Goal: Transaction & Acquisition: Purchase product/service

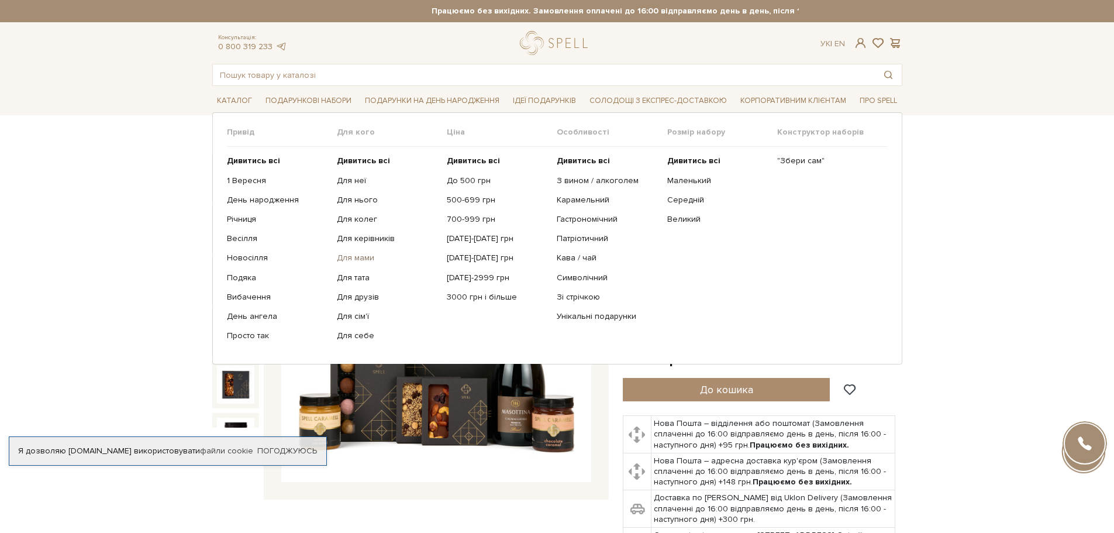
click at [352, 258] on link "Для мами" at bounding box center [387, 258] width 101 height 11
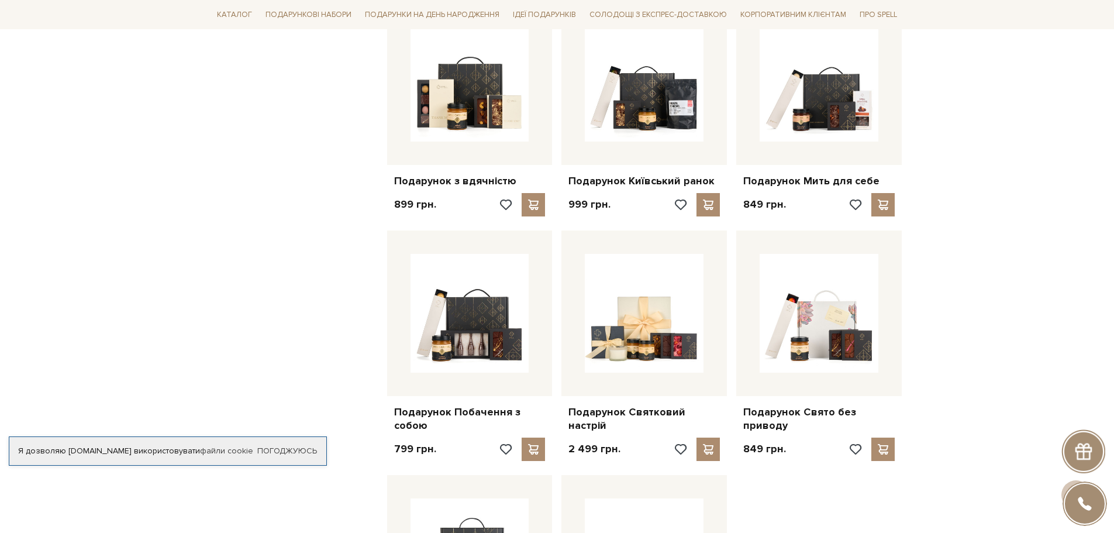
scroll to position [994, 0]
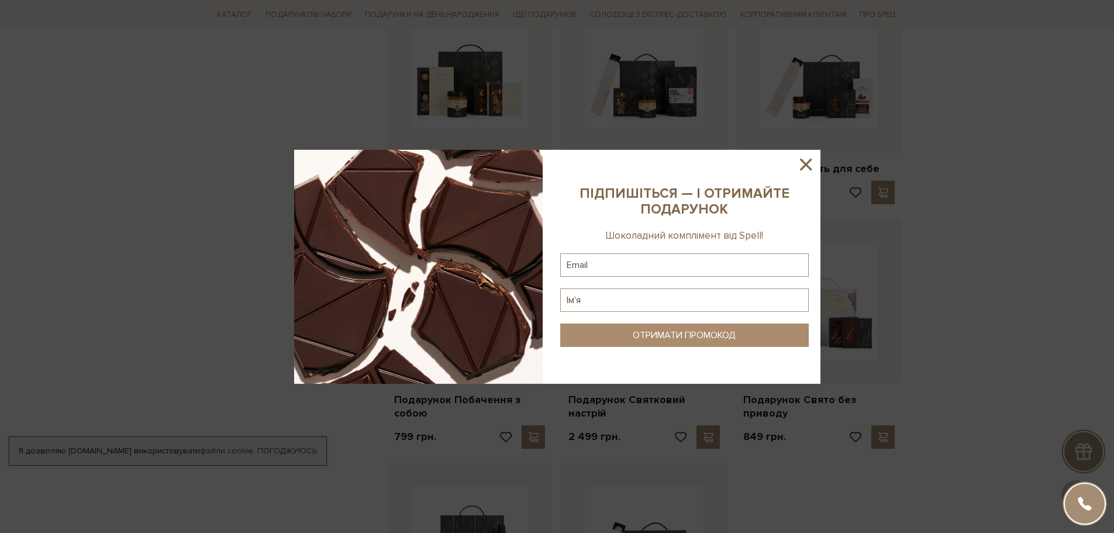
click at [804, 168] on icon at bounding box center [806, 164] width 20 height 20
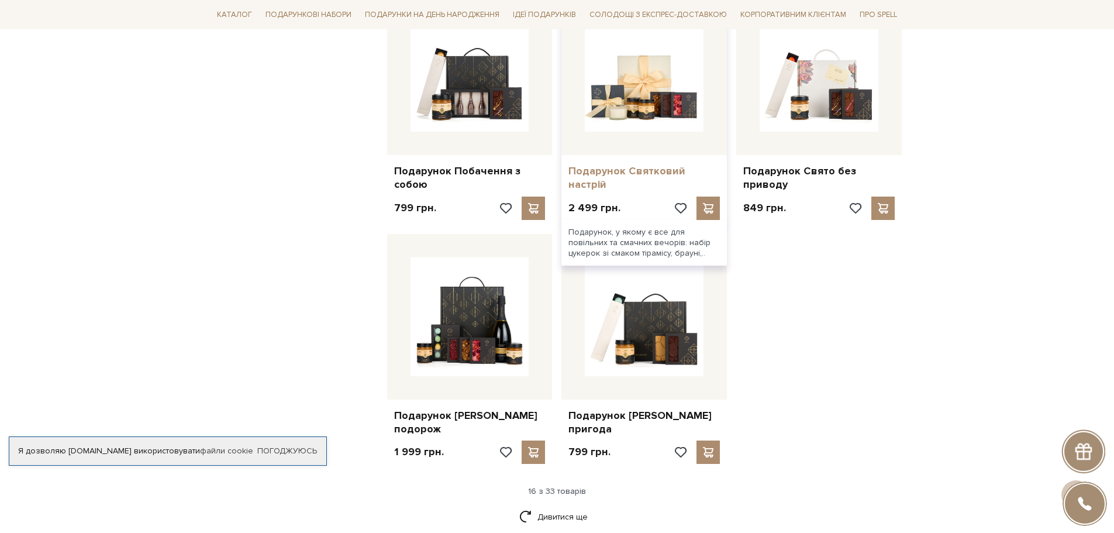
scroll to position [1228, 0]
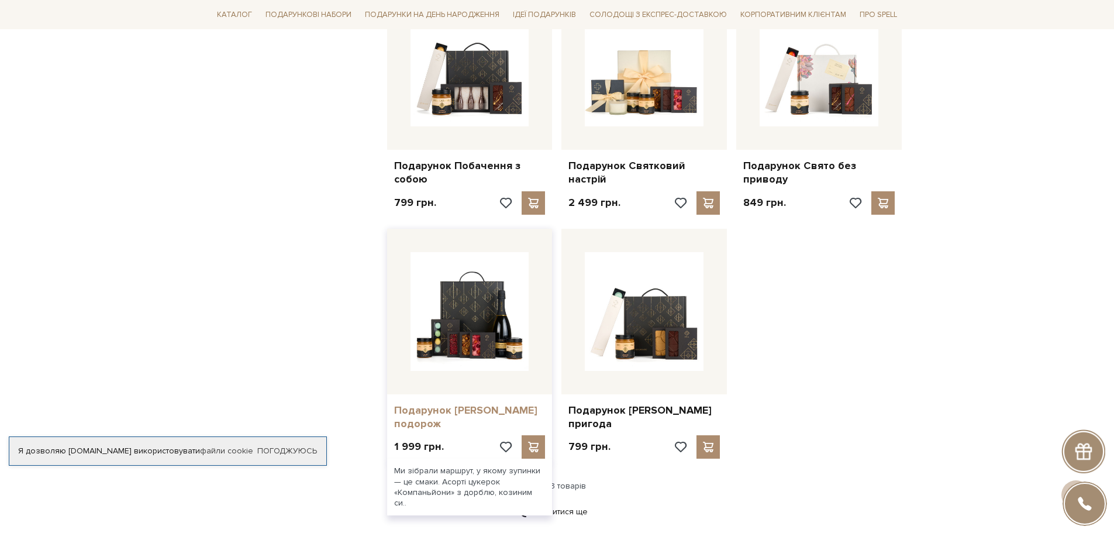
click at [464, 407] on link "Подарунок Сирна подорож" at bounding box center [469, 417] width 151 height 27
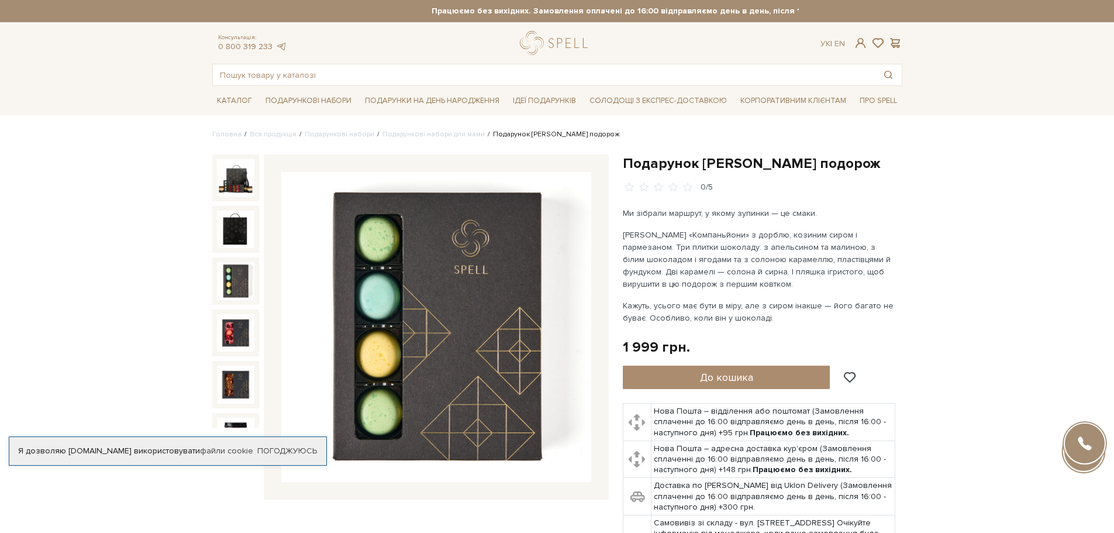
click at [227, 229] on img at bounding box center [235, 229] width 37 height 37
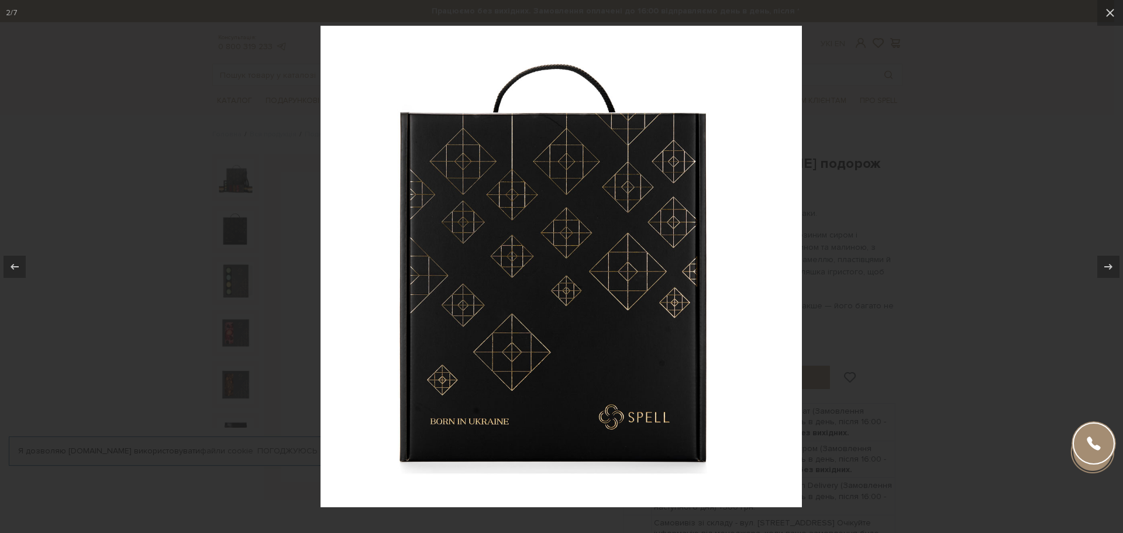
click at [231, 268] on div at bounding box center [561, 266] width 1123 height 533
click at [1102, 261] on icon at bounding box center [1108, 267] width 14 height 14
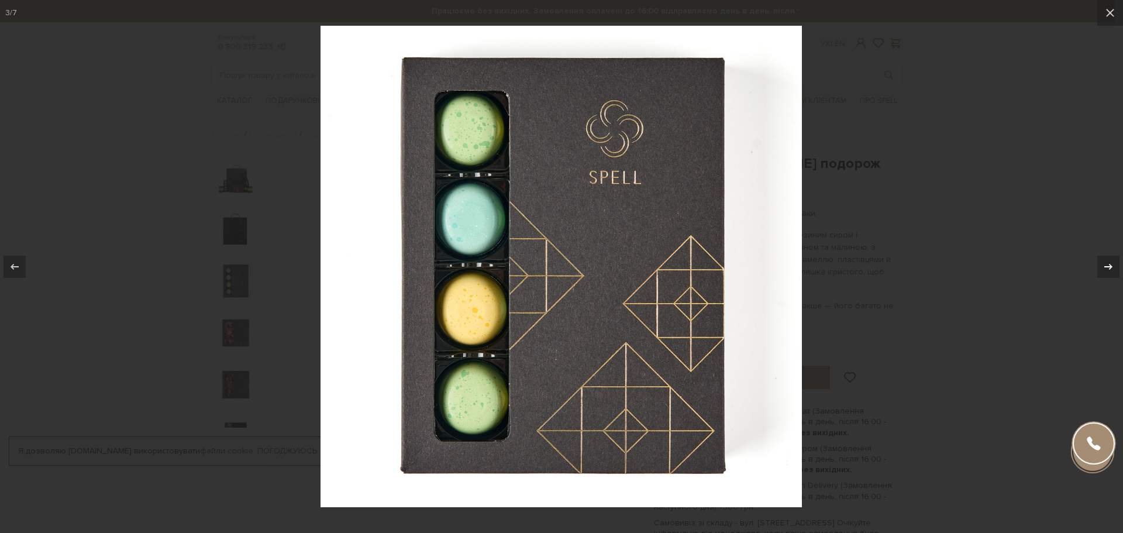
click at [1102, 261] on icon at bounding box center [1108, 267] width 14 height 14
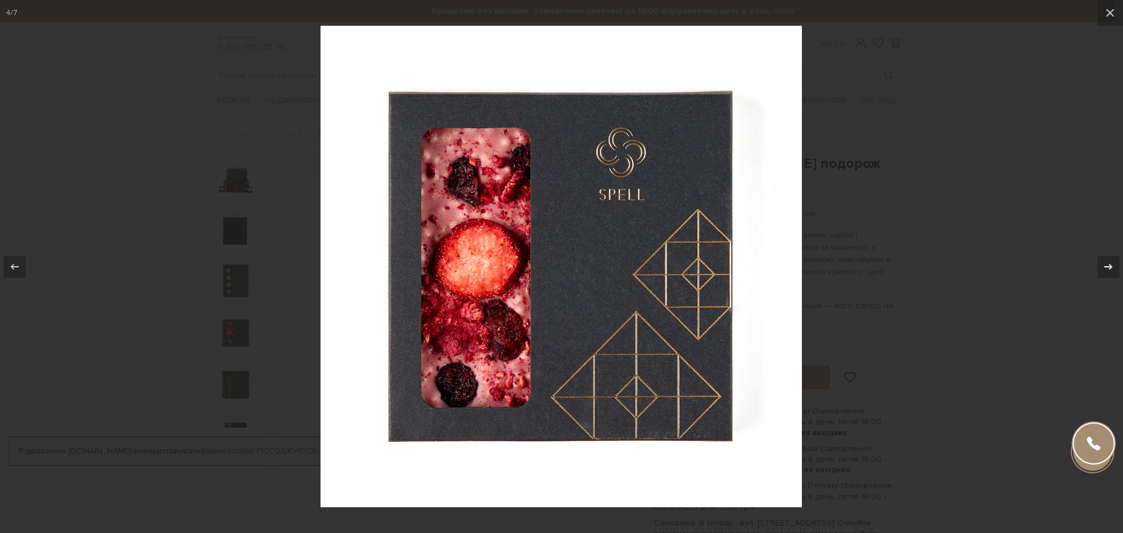
click at [1102, 261] on icon at bounding box center [1108, 267] width 14 height 14
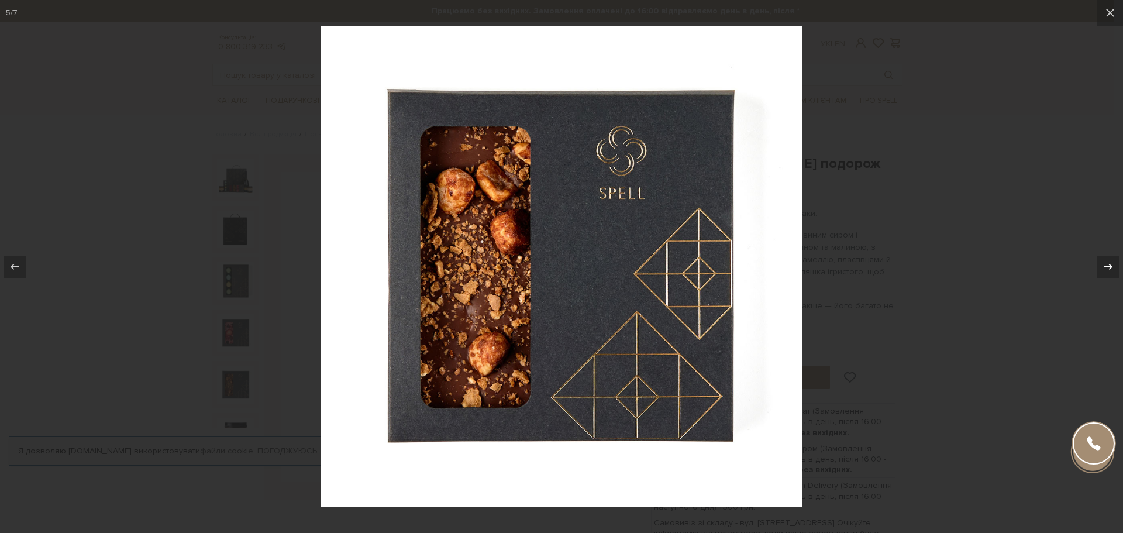
click at [1102, 261] on icon at bounding box center [1108, 267] width 14 height 14
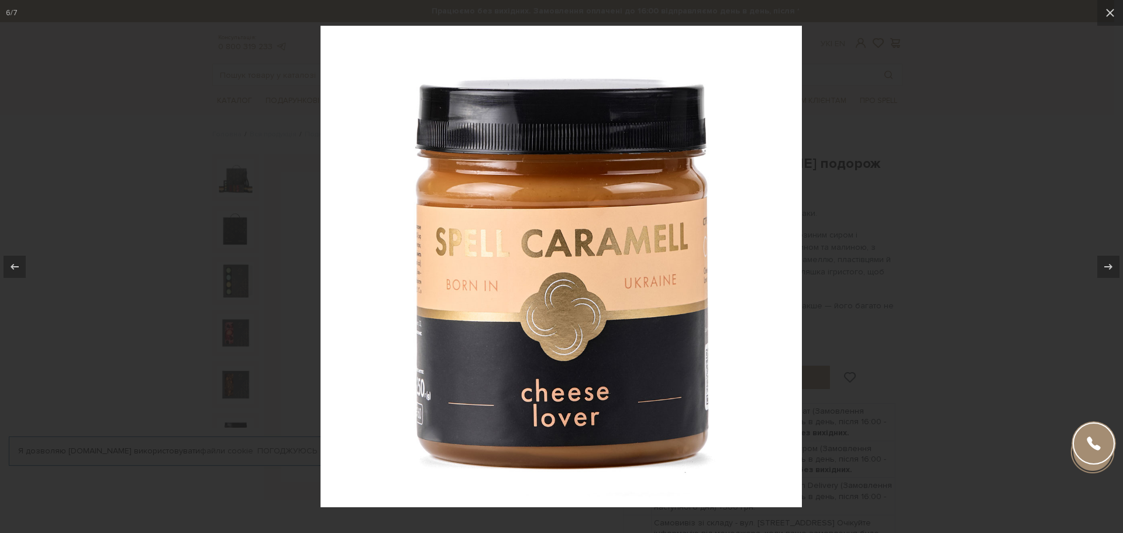
click at [897, 240] on div at bounding box center [561, 266] width 1123 height 533
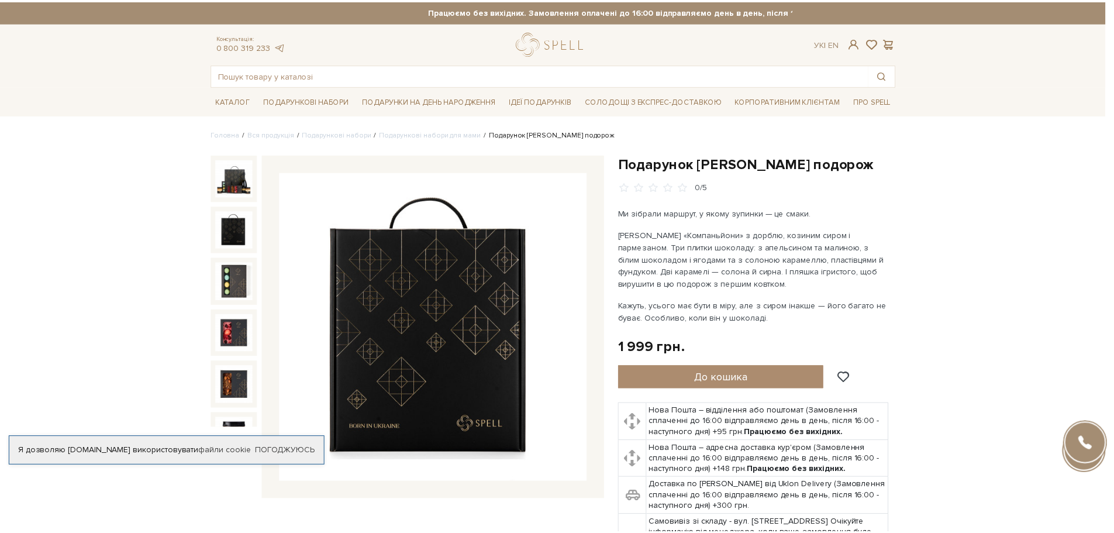
scroll to position [16, 0]
